Goal: Transaction & Acquisition: Purchase product/service

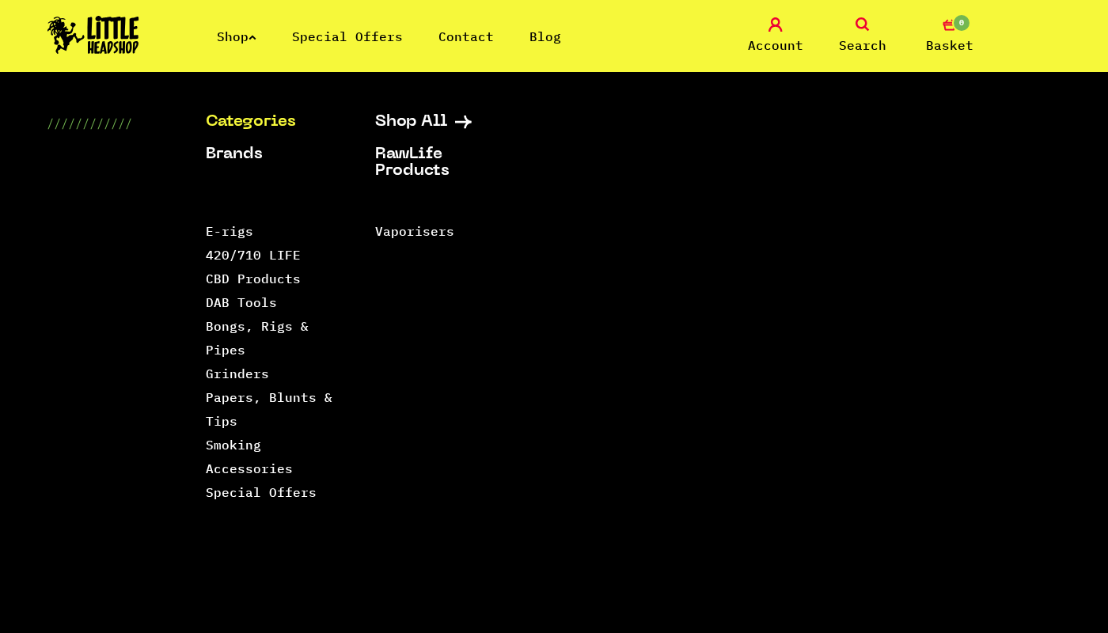
click at [248, 117] on link "Categories" at bounding box center [271, 122] width 130 height 17
click at [225, 370] on link "Grinders" at bounding box center [237, 373] width 63 height 16
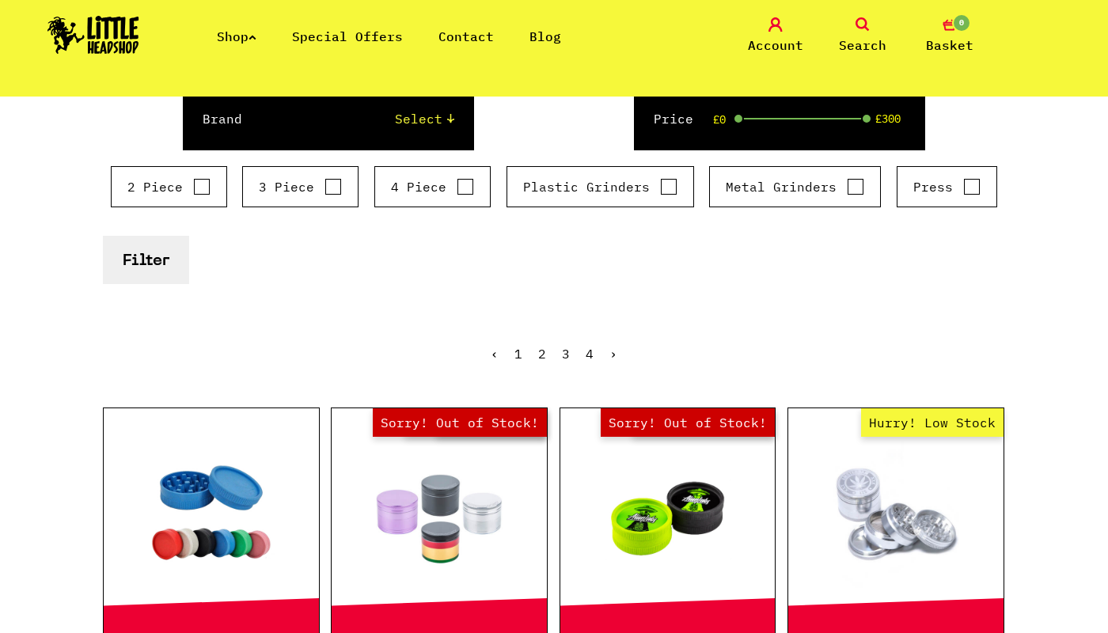
scroll to position [206, 0]
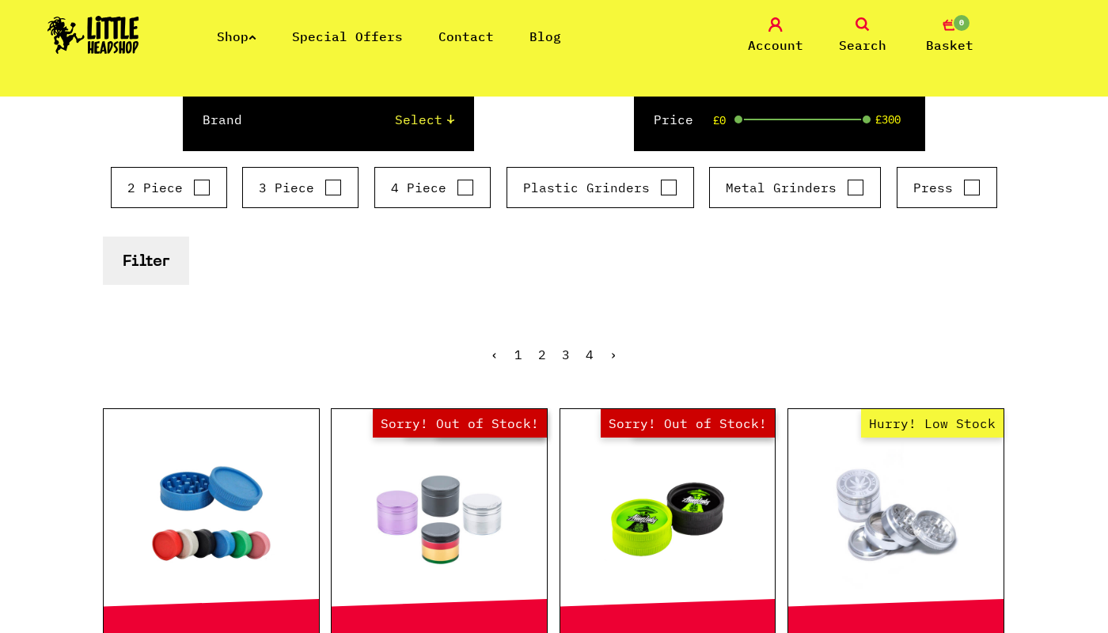
click at [195, 194] on input "2 Piece" at bounding box center [201, 188] width 17 height 16
checkbox input "true"
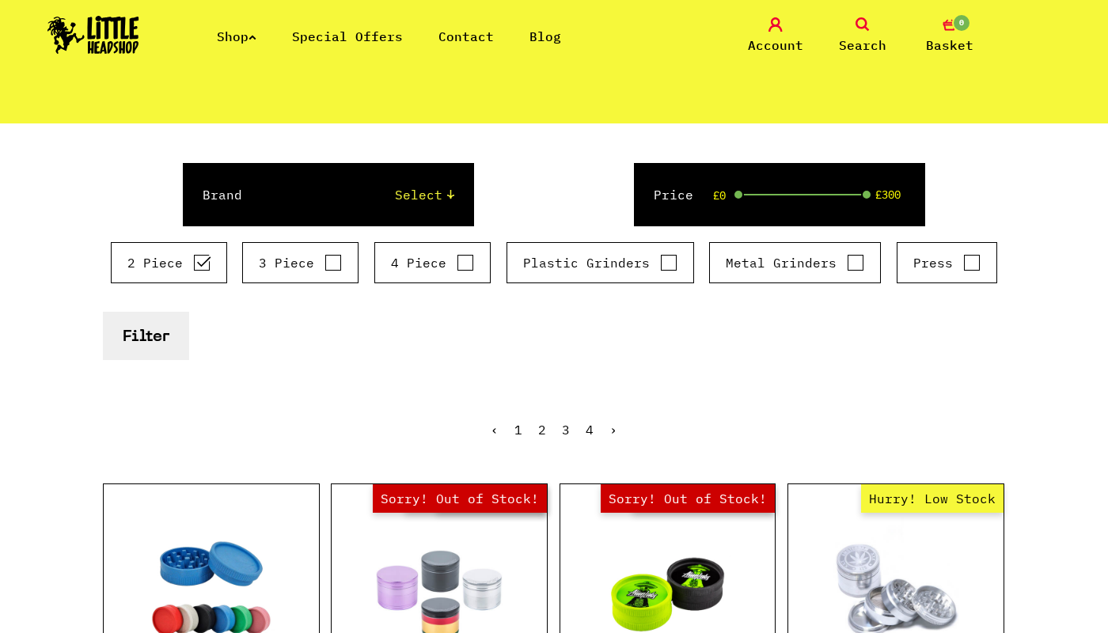
scroll to position [0, 0]
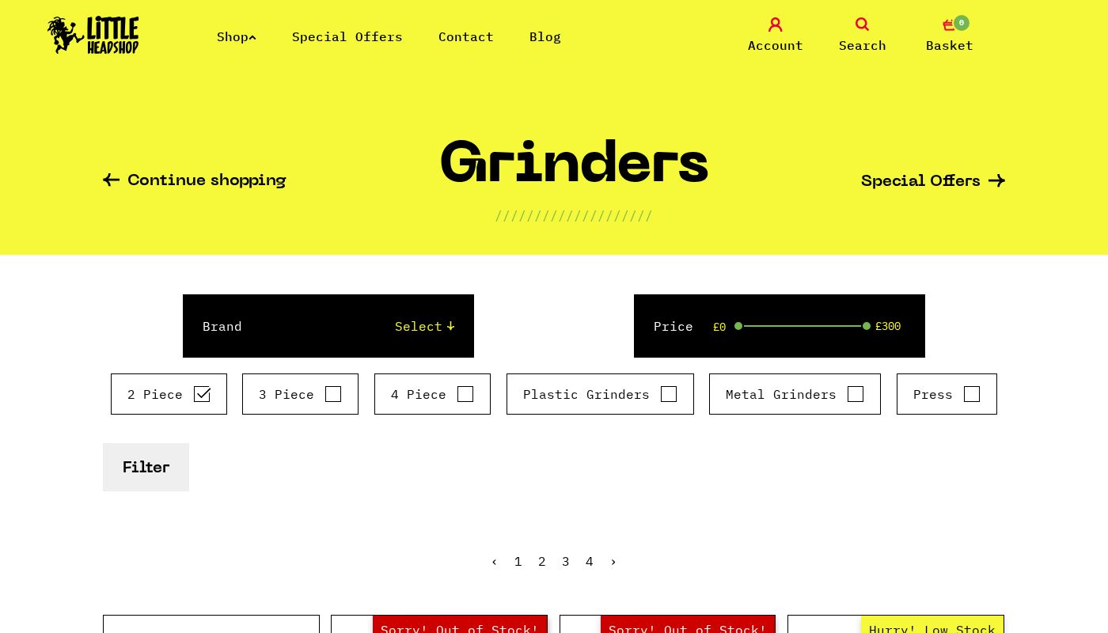
click at [159, 460] on button "Filter" at bounding box center [146, 467] width 86 height 48
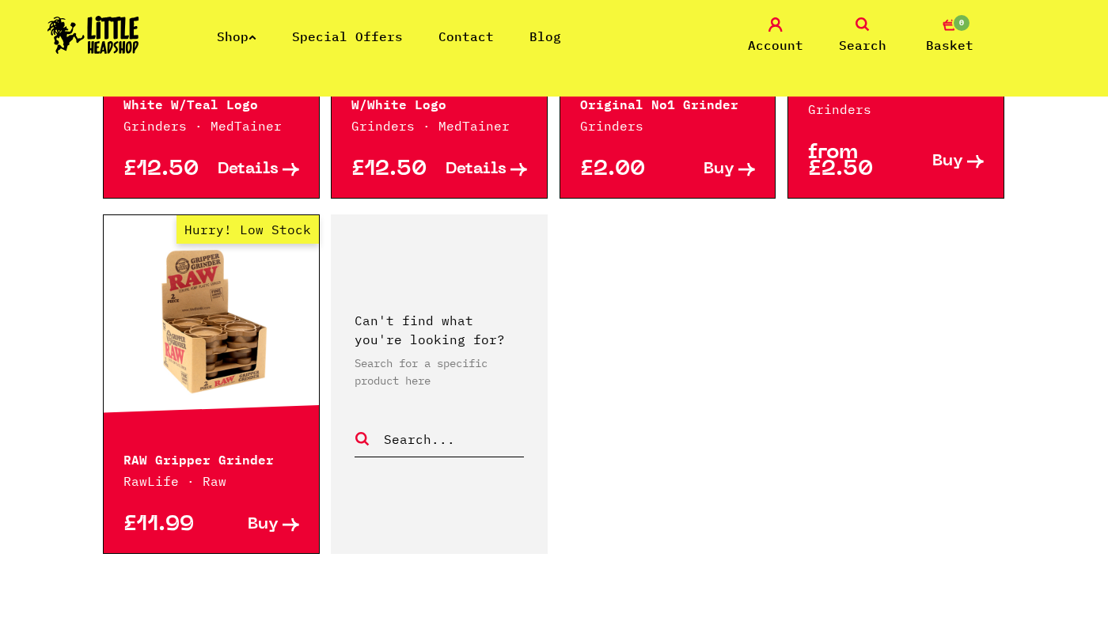
scroll to position [2472, 0]
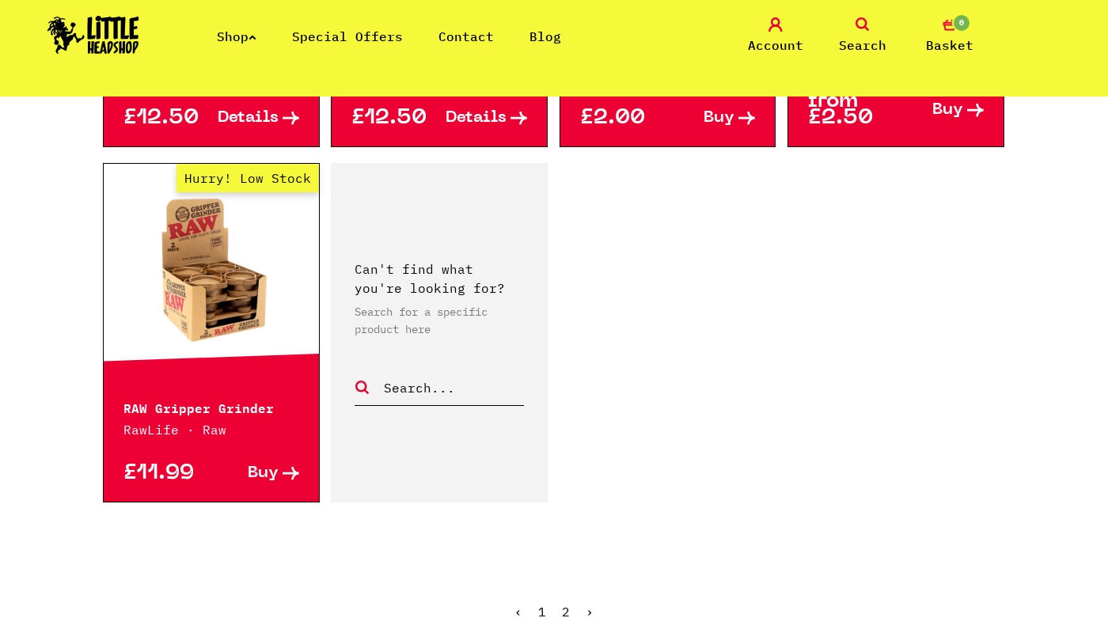
click at [161, 278] on link "Hurry! Low Stock" at bounding box center [211, 270] width 215 height 158
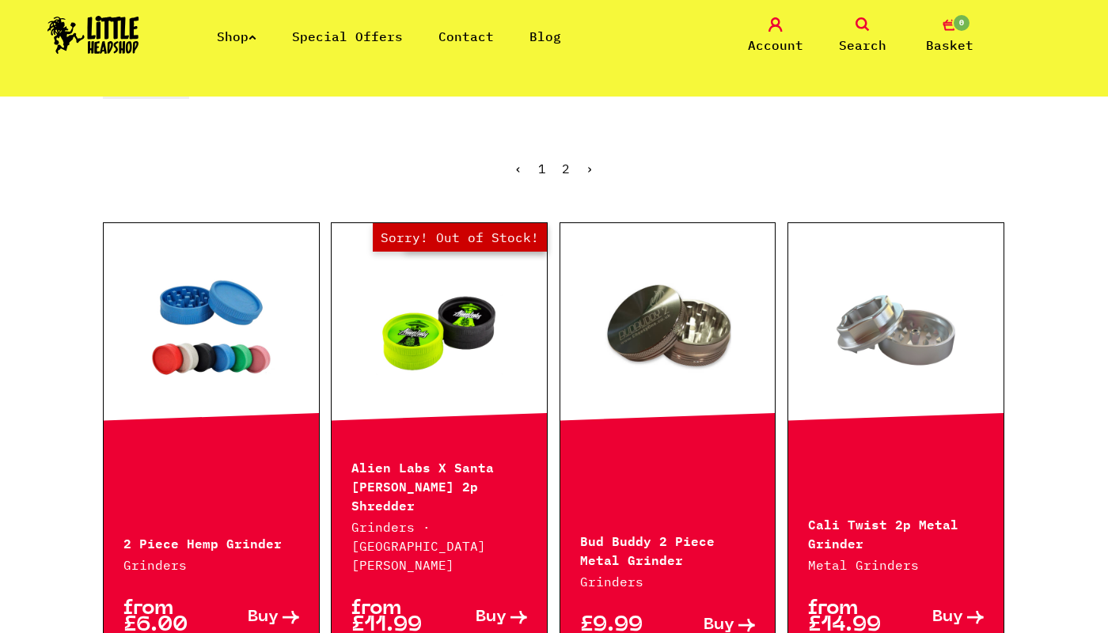
scroll to position [510, 0]
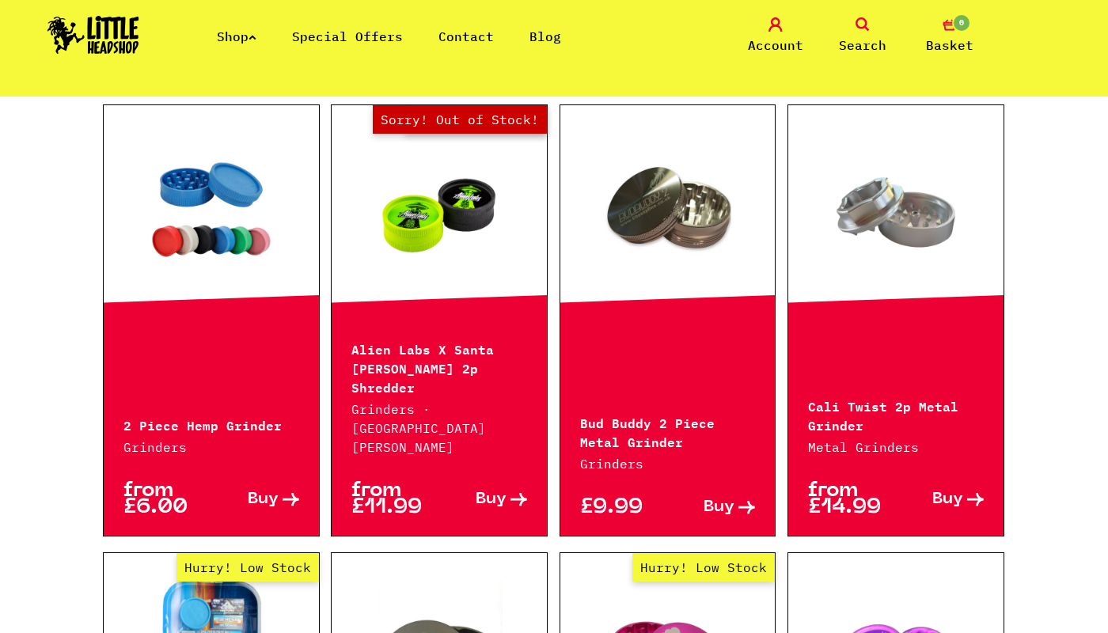
click at [842, 396] on p "Cali Twist 2p Metal Grinder" at bounding box center [896, 415] width 176 height 38
click at [849, 247] on link at bounding box center [895, 212] width 215 height 158
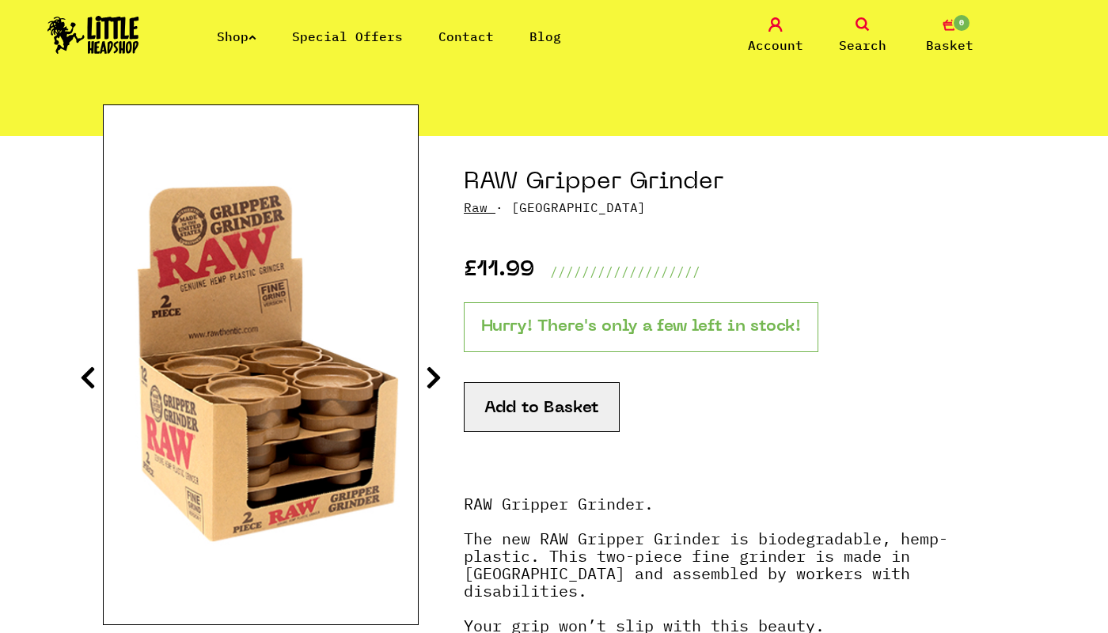
scroll to position [112, 0]
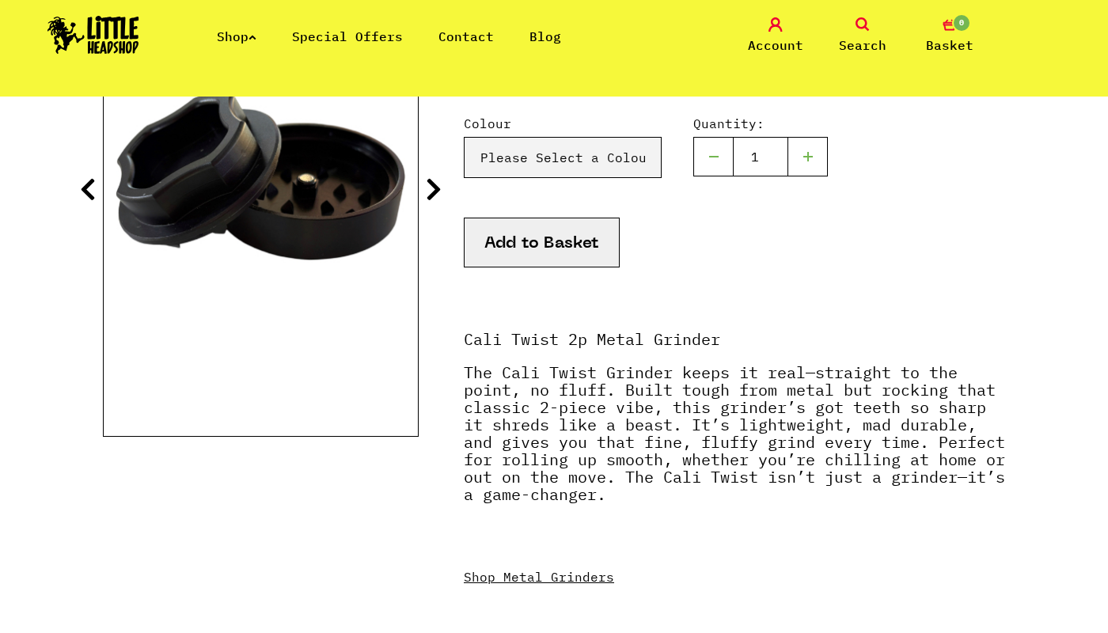
scroll to position [282, 0]
